Goal: Transaction & Acquisition: Subscribe to service/newsletter

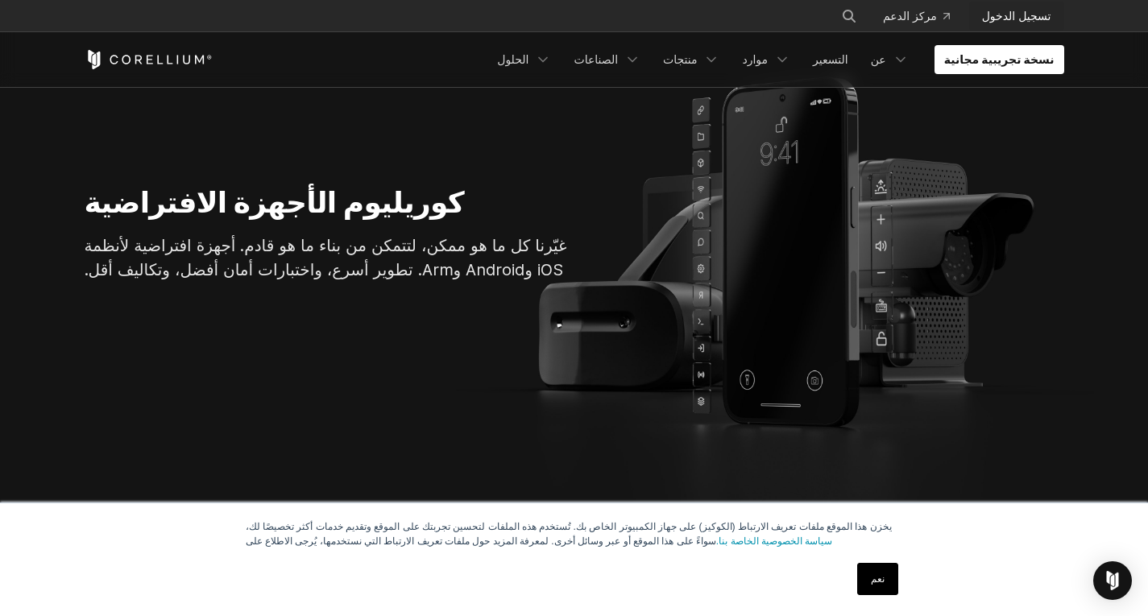
click at [1003, 27] on link "تسجيل الدخول" at bounding box center [1016, 16] width 95 height 29
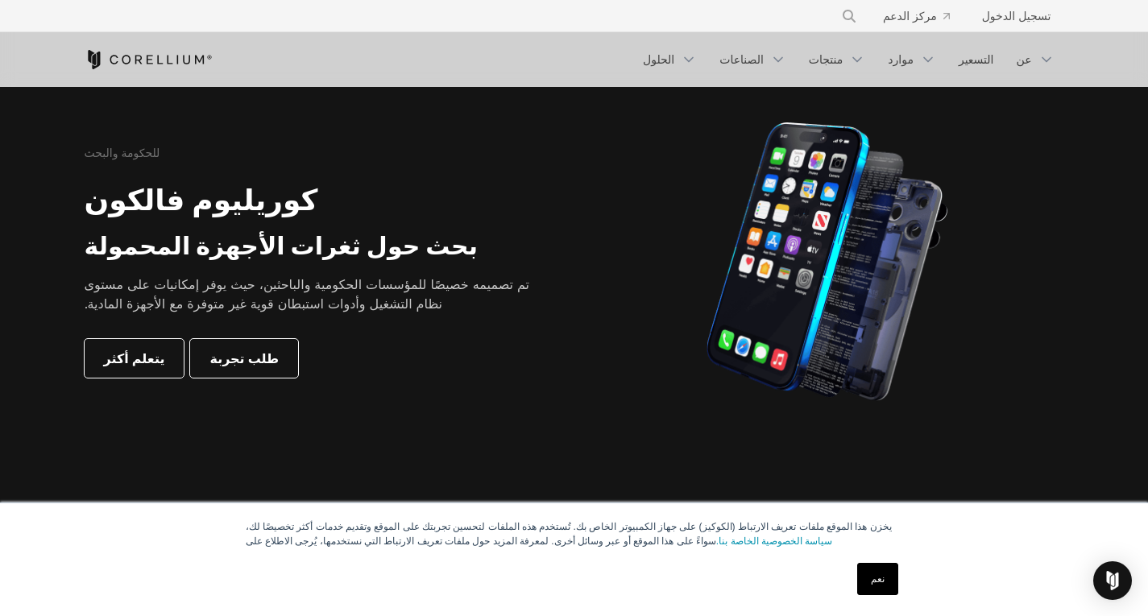
scroll to position [725, 0]
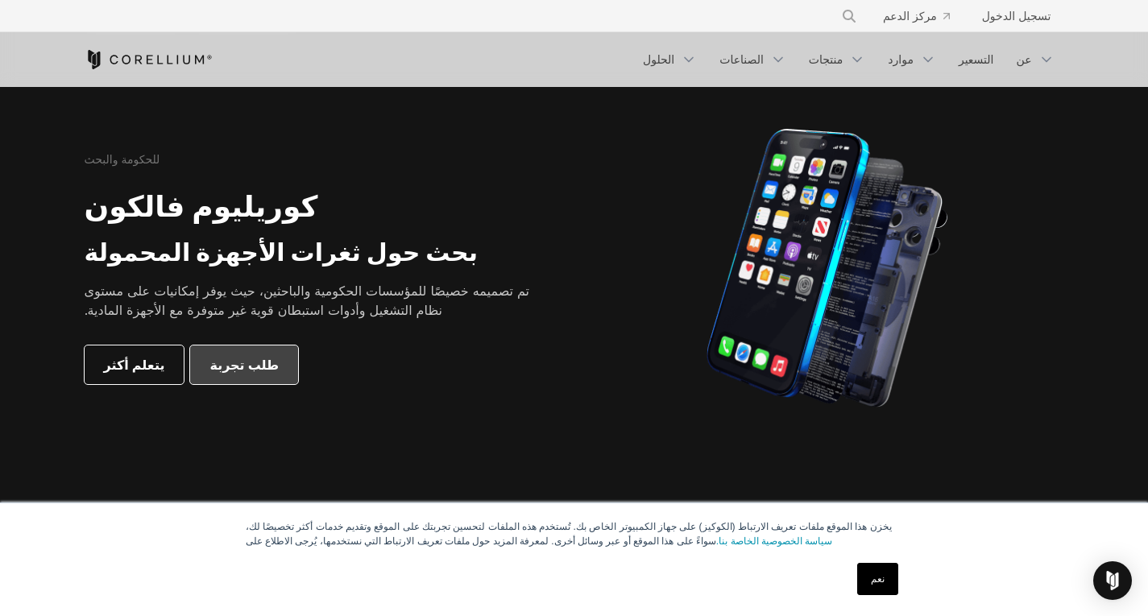
click at [254, 368] on font "طلب تجربة" at bounding box center [244, 365] width 69 height 16
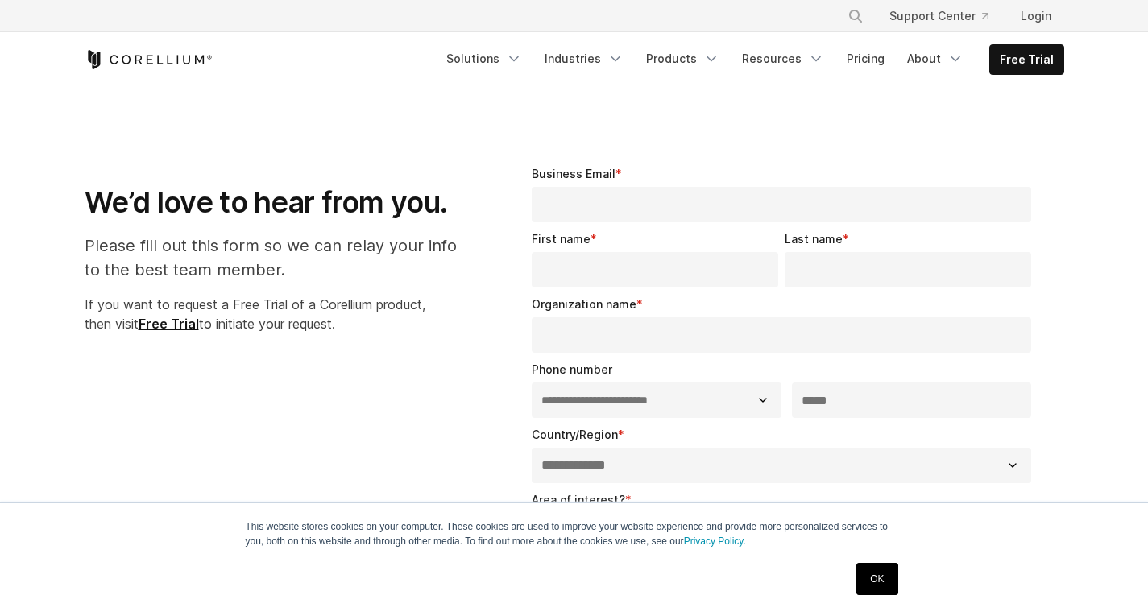
select select "**"
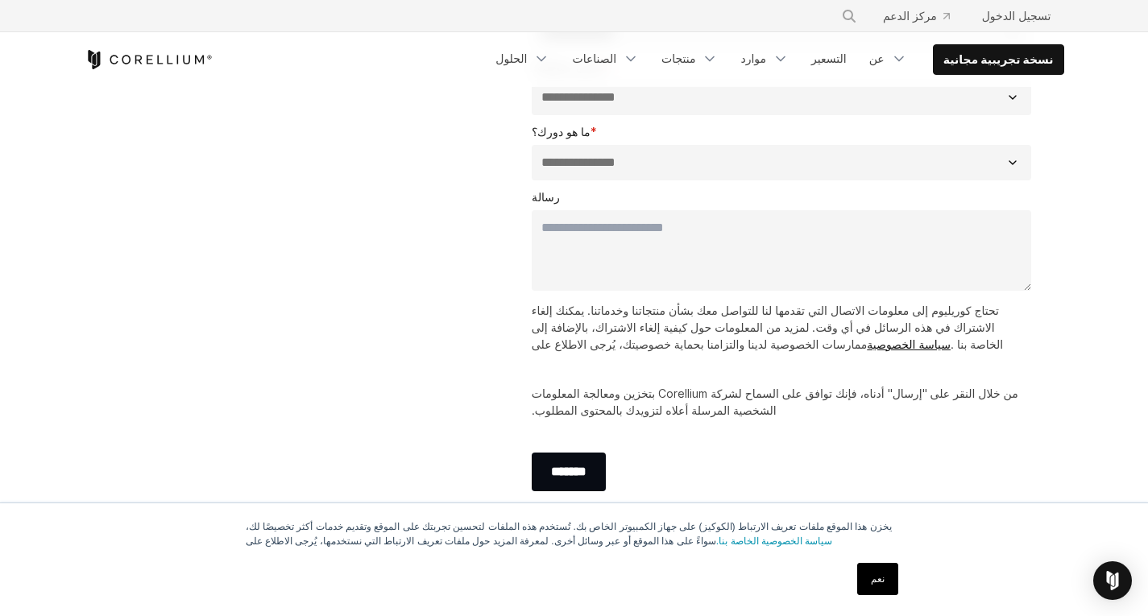
scroll to position [645, 0]
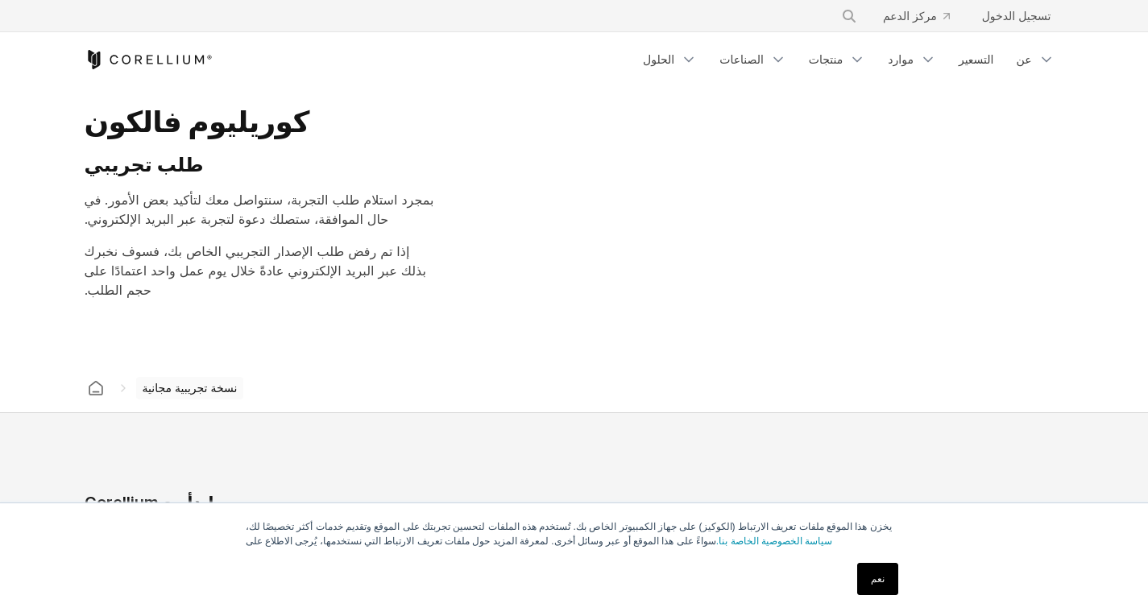
select select "**"
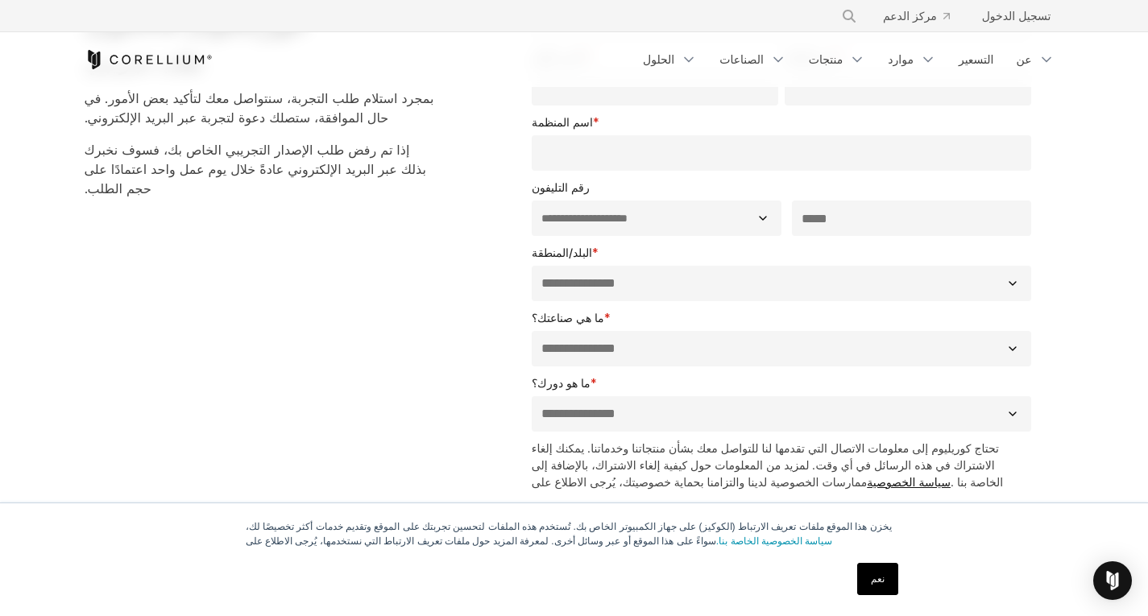
scroll to position [81, 0]
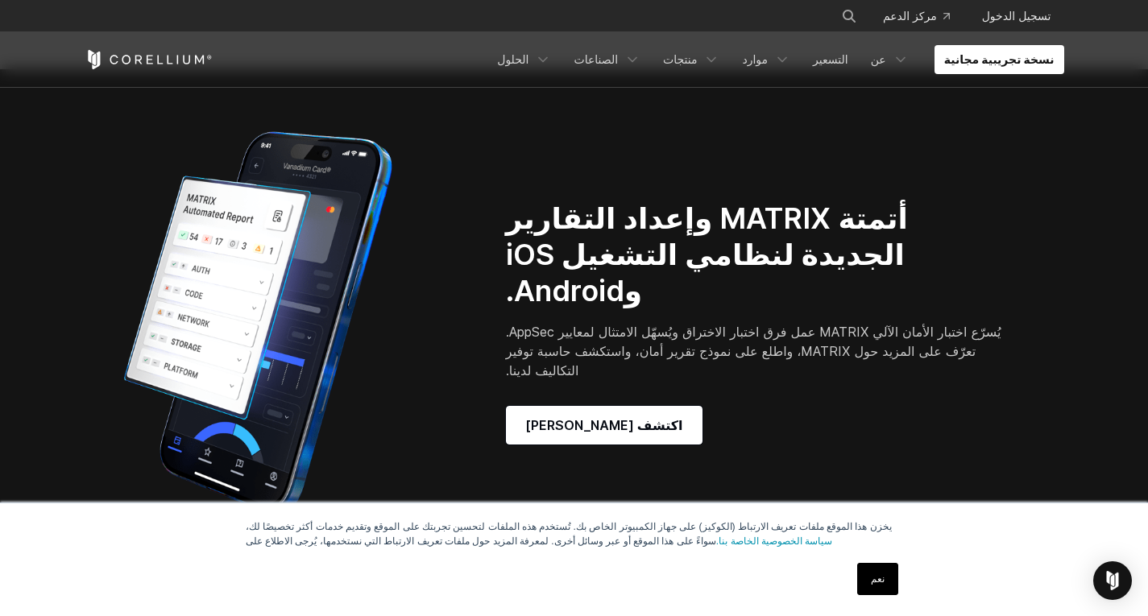
scroll to position [1301, 0]
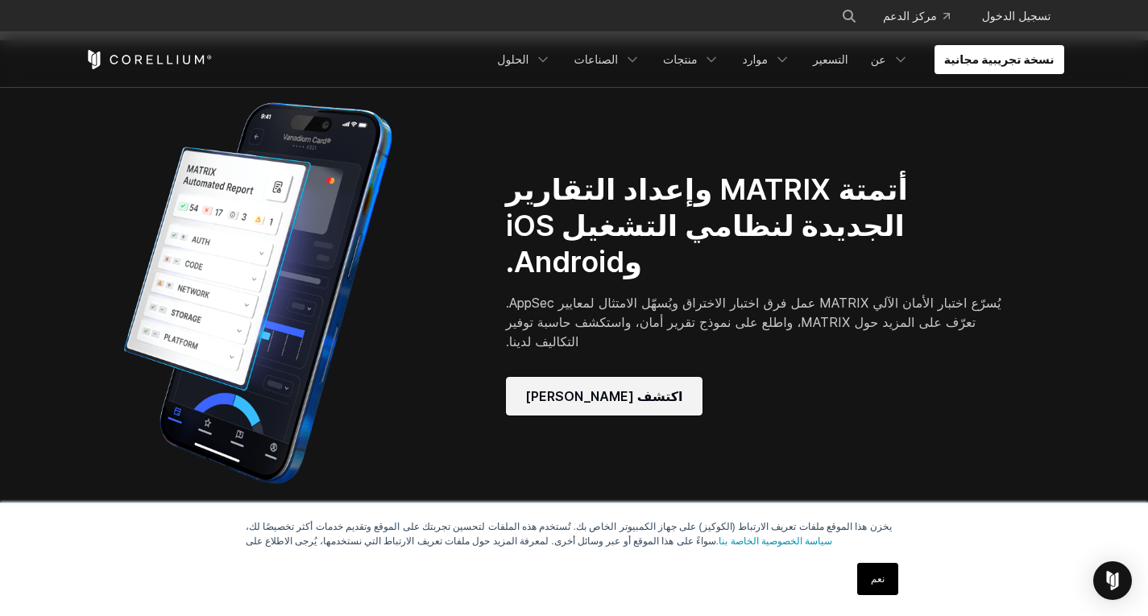
click at [524, 382] on link "اكتشف ماتريكس" at bounding box center [604, 396] width 197 height 39
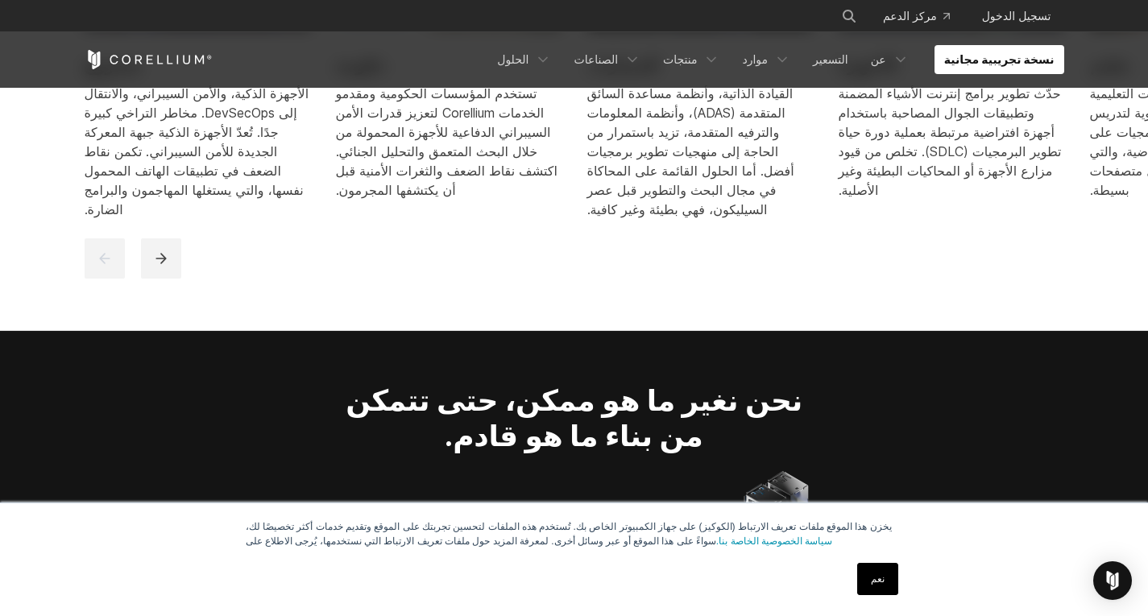
scroll to position [2269, 0]
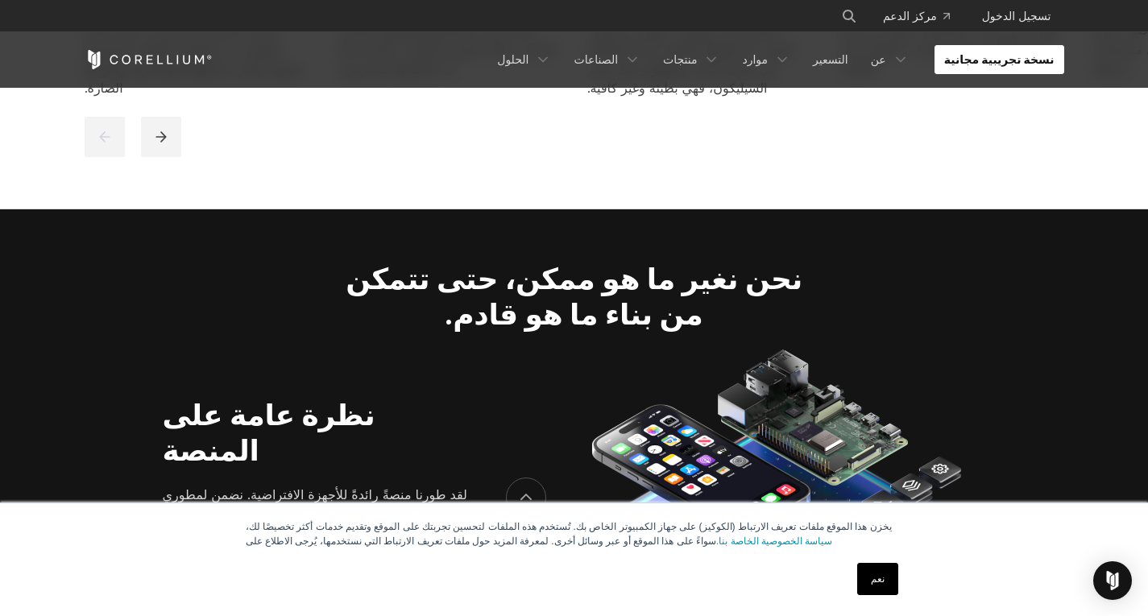
click at [1018, 58] on font "نسخة تجريبية مجانية" at bounding box center [999, 59] width 110 height 14
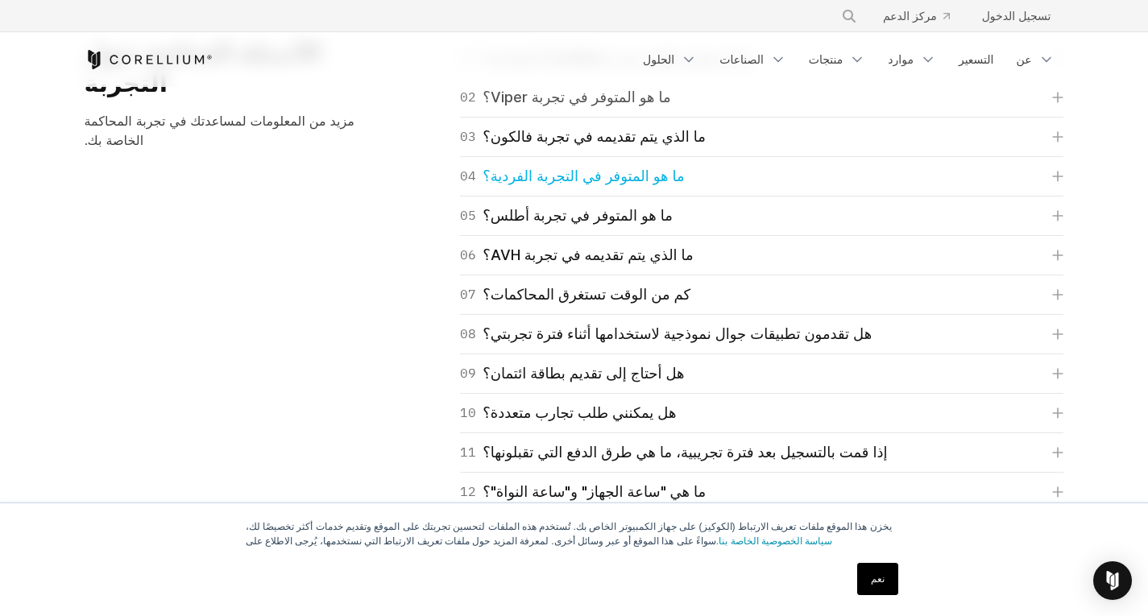
drag, startPoint x: 741, startPoint y: 171, endPoint x: 741, endPoint y: 143, distance: 27.4
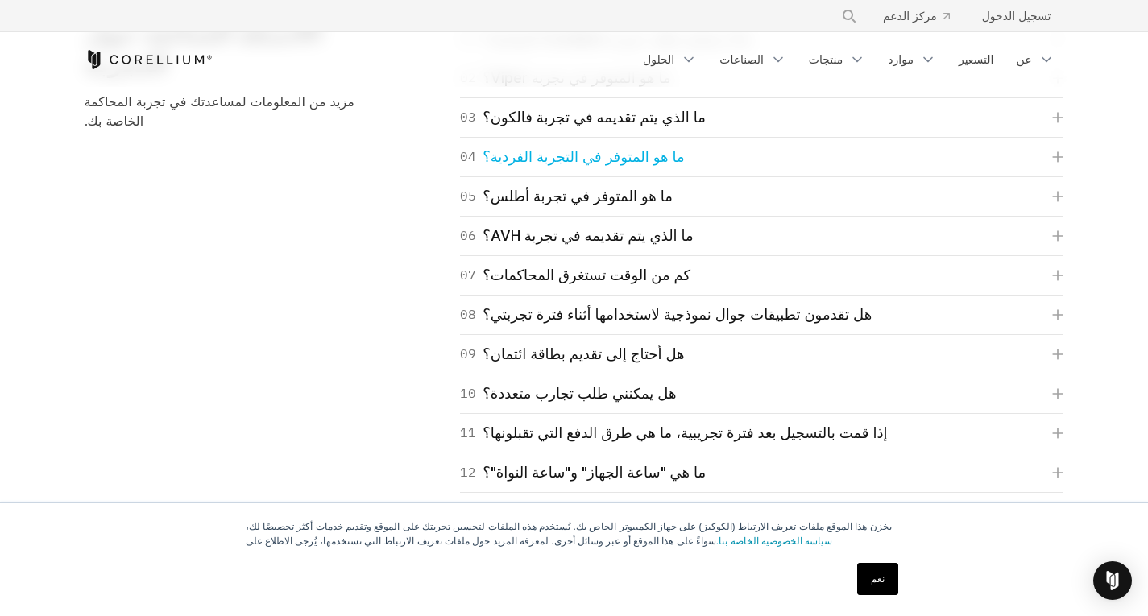
scroll to position [2418, 0]
